Goal: Transaction & Acquisition: Subscribe to service/newsletter

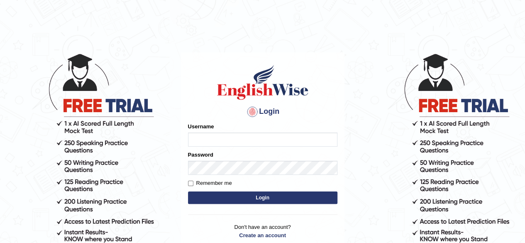
type input "Neerugarry84"
click at [187, 183] on div "Login Please fix the following errors: Username Neerugarry84 Password Remember …" at bounding box center [263, 156] width 164 height 208
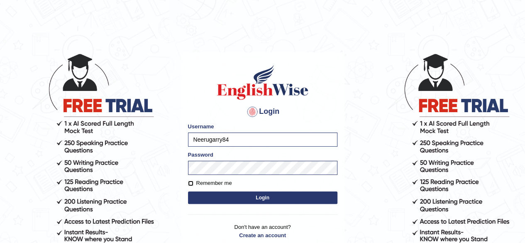
click at [190, 183] on input "Remember me" at bounding box center [190, 183] width 5 height 5
checkbox input "true"
click at [206, 200] on button "Login" at bounding box center [262, 197] width 149 height 12
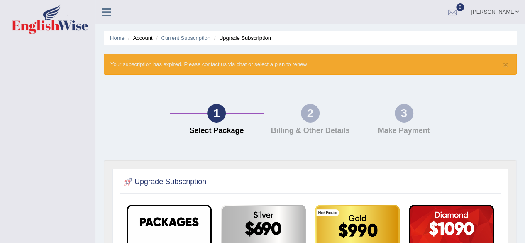
click at [510, 10] on link "neeru walia" at bounding box center [495, 11] width 60 height 22
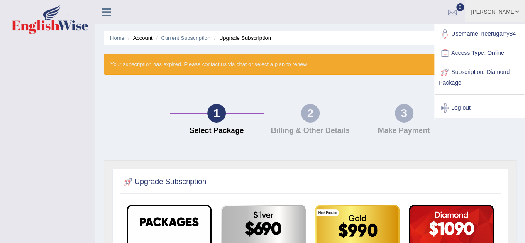
click at [474, 32] on link "Username: neerugarry84" at bounding box center [480, 33] width 90 height 19
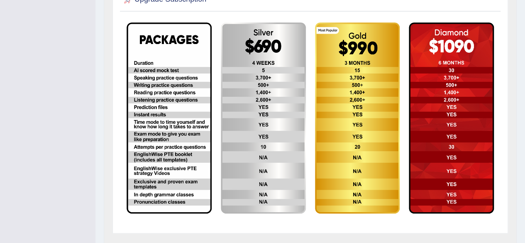
scroll to position [178, 0]
